Goal: Transaction & Acquisition: Book appointment/travel/reservation

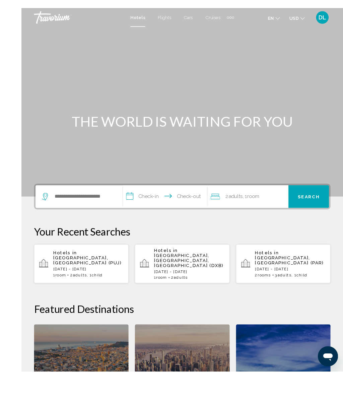
scroll to position [14, 0]
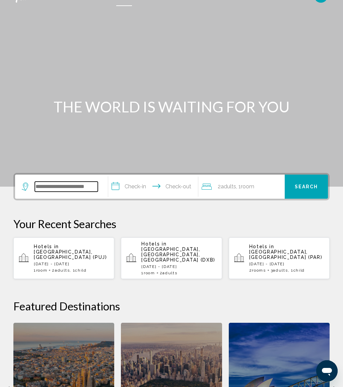
click at [83, 184] on input "Search widget" at bounding box center [66, 187] width 63 height 10
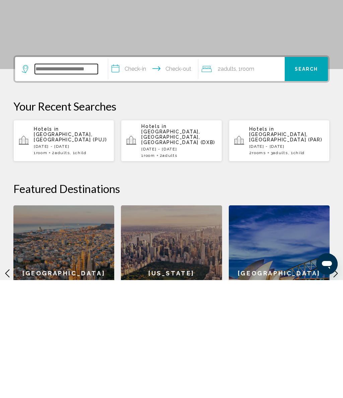
scroll to position [47, 0]
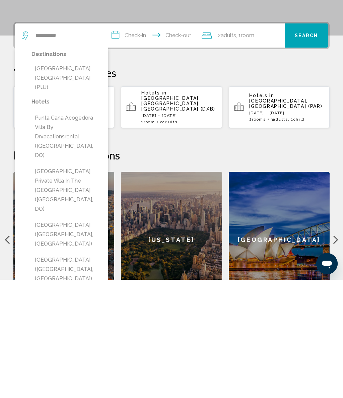
click at [83, 180] on button "[GEOGRAPHIC_DATA], [GEOGRAPHIC_DATA] (PUJ)" at bounding box center [66, 195] width 70 height 31
type input "**********"
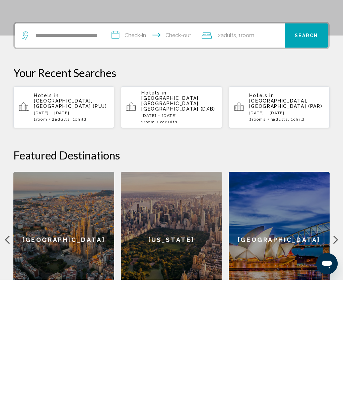
click at [141, 142] on input "**********" at bounding box center [154, 155] width 92 height 26
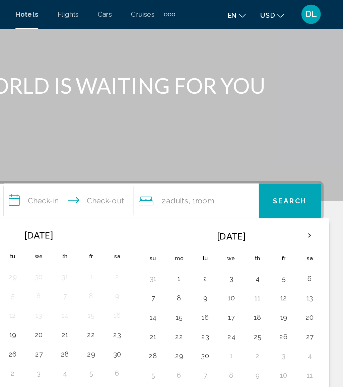
scroll to position [59, 0]
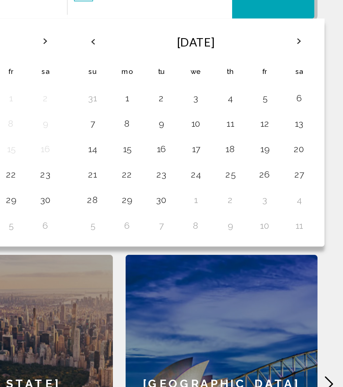
click at [278, 204] on button "11" at bounding box center [283, 208] width 11 height 9
click at [242, 218] on button "16" at bounding box center [247, 222] width 11 height 9
type input "**********"
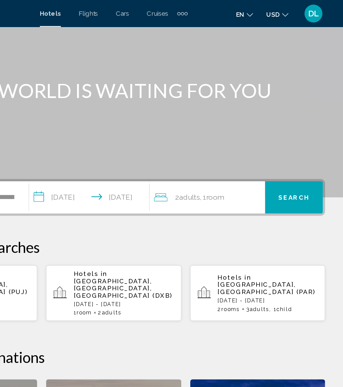
click at [241, 147] on span "Room" at bounding box center [247, 147] width 13 height 6
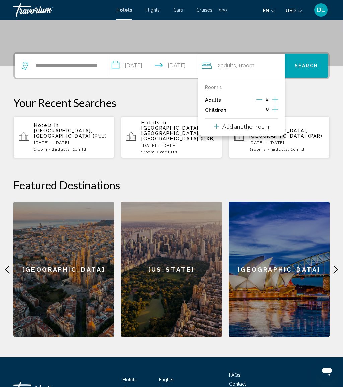
click at [277, 111] on icon "Increment children" at bounding box center [275, 109] width 6 height 8
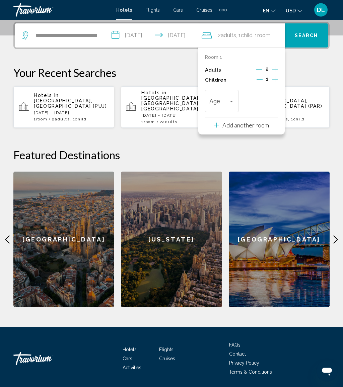
click at [277, 76] on icon "Increment children" at bounding box center [275, 80] width 6 height 8
click at [270, 104] on div "Travelers: 2 adults, 2 children" at bounding box center [260, 102] width 25 height 7
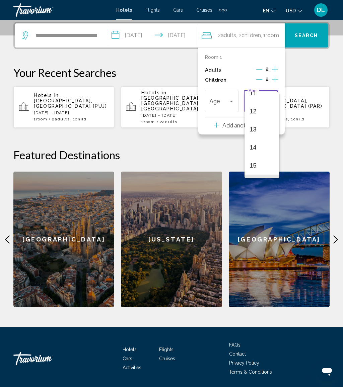
scroll to position [240, 0]
click at [262, 115] on span "14" at bounding box center [262, 115] width 24 height 18
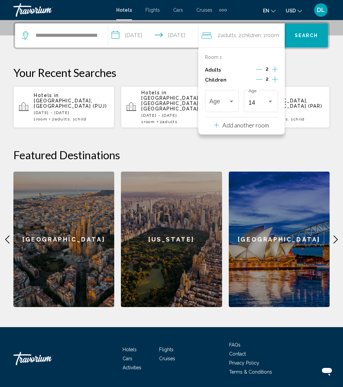
click at [230, 99] on div "Travelers: 2 adults, 2 children" at bounding box center [231, 101] width 6 height 5
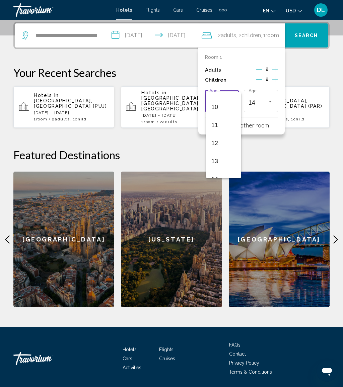
scroll to position [174, 0]
click at [221, 113] on span "10" at bounding box center [223, 108] width 24 height 18
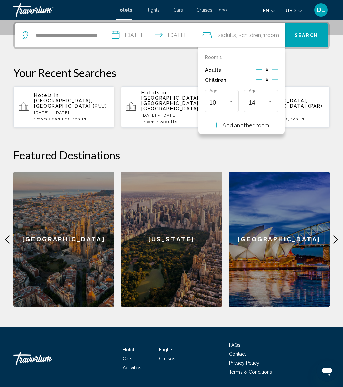
click at [309, 31] on button "Search" at bounding box center [305, 35] width 43 height 24
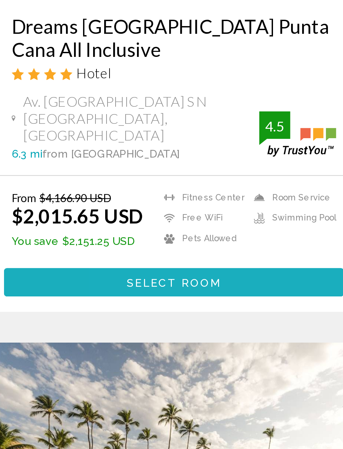
click at [86, 312] on span "Select Room" at bounding box center [90, 314] width 41 height 5
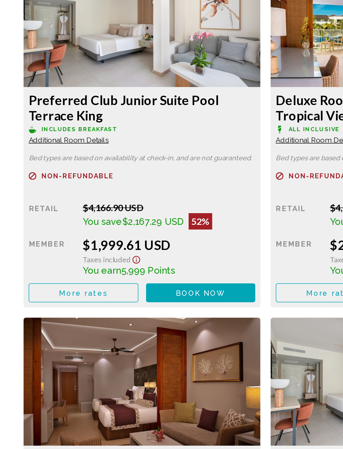
scroll to position [1036, 0]
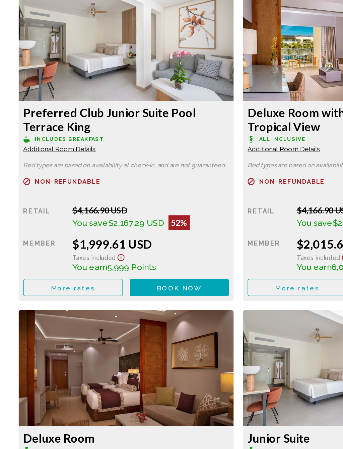
click at [68, 327] on button "More rates" at bounding box center [53, 333] width 72 height 12
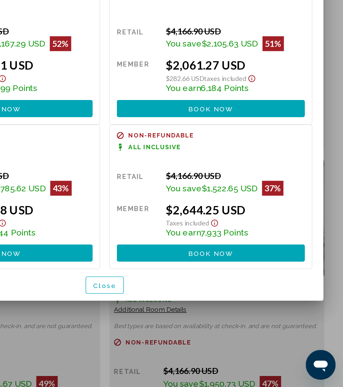
scroll to position [0, 0]
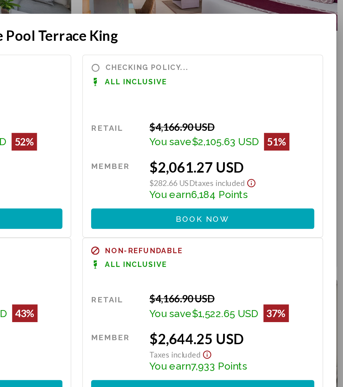
click at [232, 184] on span "Book now" at bounding box center [248, 186] width 32 height 5
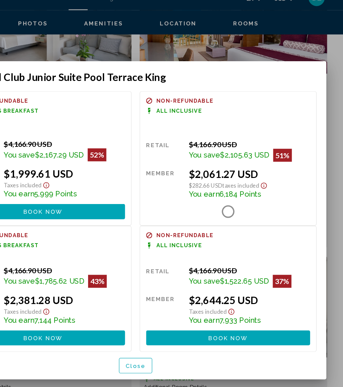
scroll to position [1094, 0]
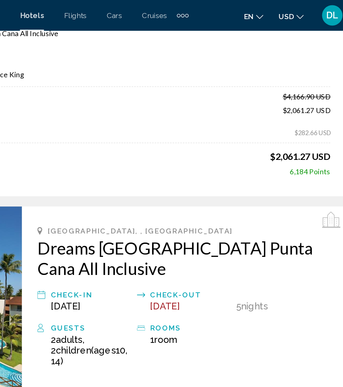
scroll to position [86, 0]
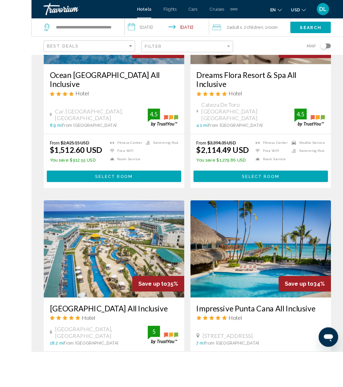
scroll to position [406, 0]
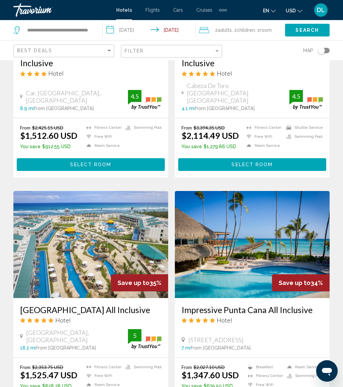
click at [144, 31] on input "**********" at bounding box center [150, 31] width 95 height 22
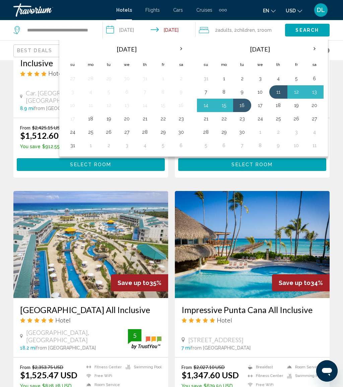
click at [293, 95] on button "12" at bounding box center [296, 91] width 11 height 9
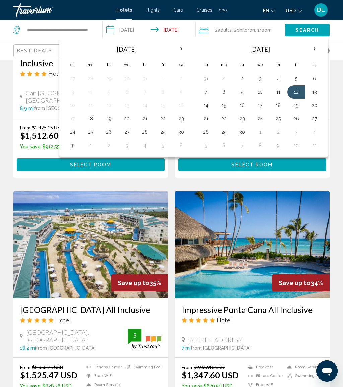
click at [260, 109] on button "17" at bounding box center [260, 105] width 11 height 9
type input "**********"
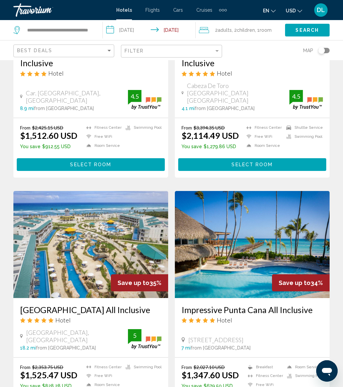
scroll to position [404, 0]
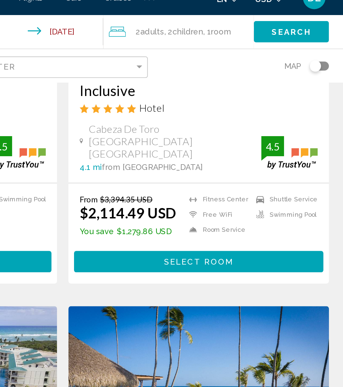
click at [259, 27] on span "Room" at bounding box center [265, 29] width 12 height 5
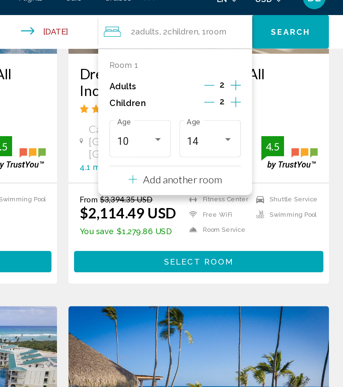
click at [219, 114] on p "Add another room" at bounding box center [242, 117] width 47 height 7
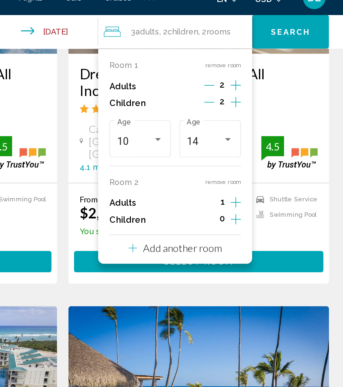
click at [271, 66] on icon "Increment adults" at bounding box center [274, 62] width 6 height 8
click at [271, 76] on icon "Increment children" at bounding box center [274, 72] width 6 height 8
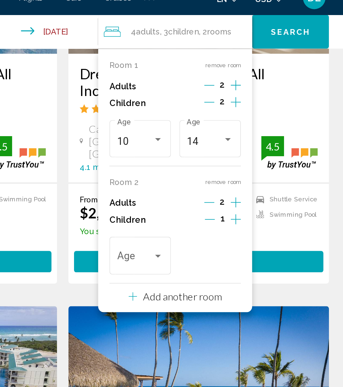
click at [204, 162] on div "Travelers: 4 adults, 3 children" at bounding box center [217, 165] width 27 height 7
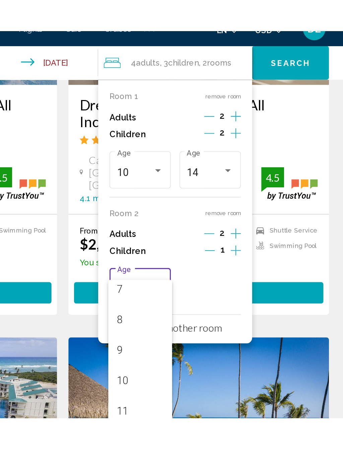
scroll to position [140, 0]
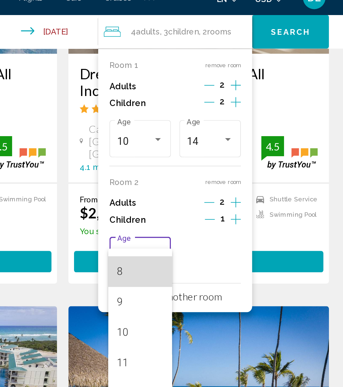
click at [204, 166] on span "8" at bounding box center [217, 173] width 27 height 18
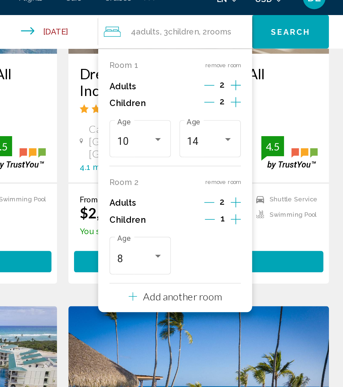
click at [219, 184] on p "Add another room" at bounding box center [242, 187] width 47 height 7
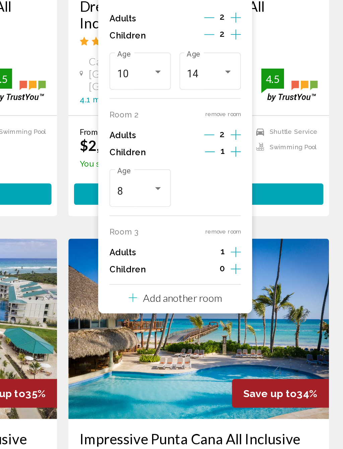
click at [271, 65] on icon "Increment adults" at bounding box center [274, 62] width 6 height 6
click at [271, 66] on icon "Increment adults" at bounding box center [274, 62] width 6 height 8
click at [211, 221] on button "Add another room" at bounding box center [238, 228] width 55 height 14
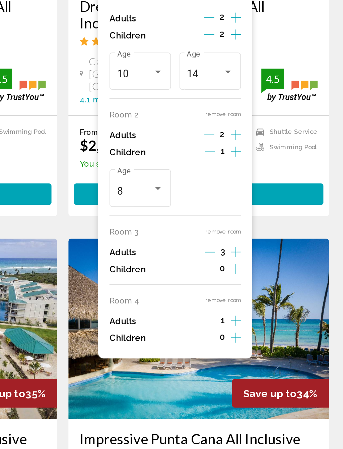
click at [192, 188] on div "Room 1 remove room Adults 2 Children 2 10 Age [DEMOGRAPHIC_DATA] Age Room 2 rem…" at bounding box center [237, 152] width 91 height 224
click at [271, 66] on icon "Increment adults" at bounding box center [274, 62] width 6 height 8
click at [271, 76] on icon "Increment children" at bounding box center [274, 72] width 6 height 8
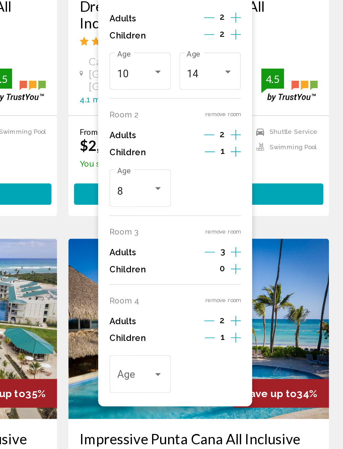
click at [204, 272] on div "Travelers: 9 adults, 4 children" at bounding box center [217, 275] width 27 height 7
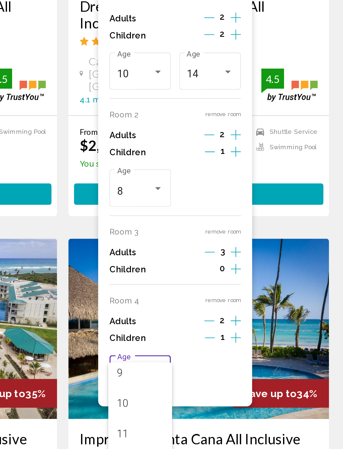
scroll to position [234, 0]
click at [204, 268] on span "13" at bounding box center [217, 277] width 27 height 18
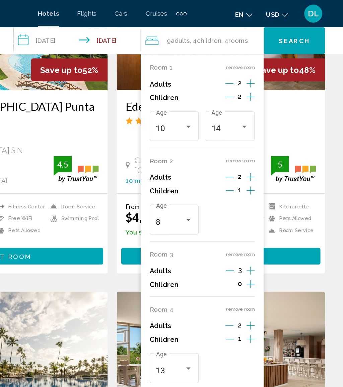
scroll to position [99, 0]
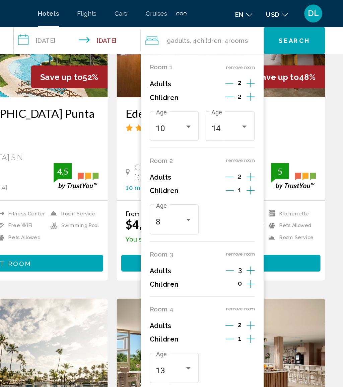
click at [295, 28] on span "Search" at bounding box center [306, 30] width 23 height 5
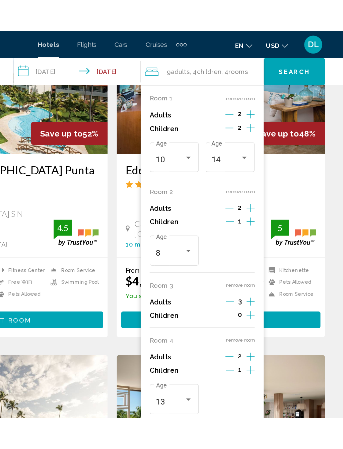
scroll to position [0, 0]
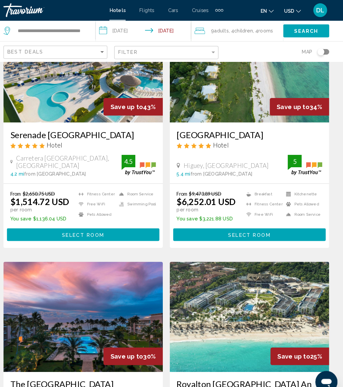
scroll to position [55, 0]
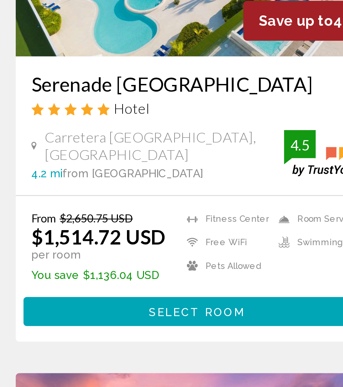
click at [70, 242] on span "Select Room" at bounding box center [90, 244] width 41 height 5
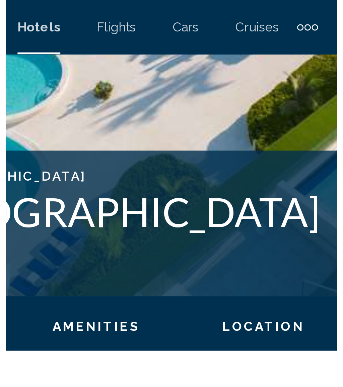
scroll to position [228, 0]
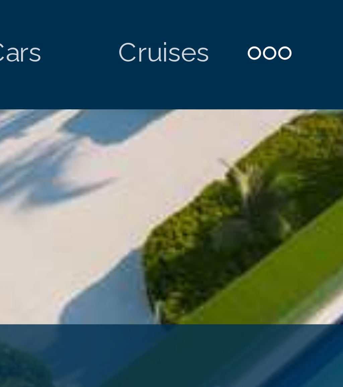
scroll to position [225, 0]
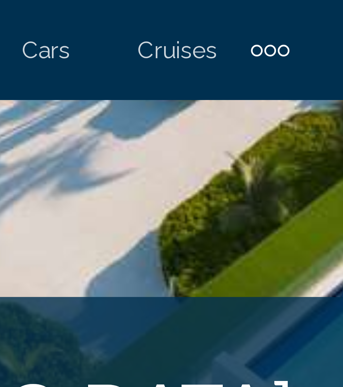
click at [219, 9] on div "Extra navigation items" at bounding box center [223, 10] width 8 height 10
